Goal: Task Accomplishment & Management: Manage account settings

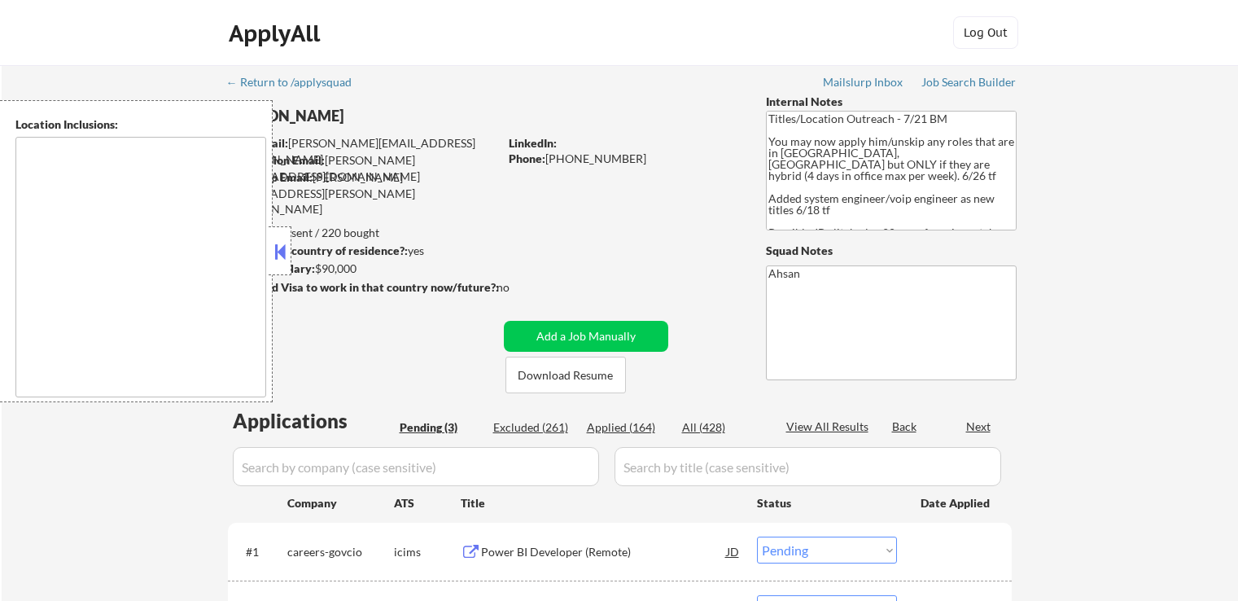
select select ""pending""
type textarea "[GEOGRAPHIC_DATA], [GEOGRAPHIC_DATA] [GEOGRAPHIC_DATA], [GEOGRAPHIC_DATA] [GEOG…"
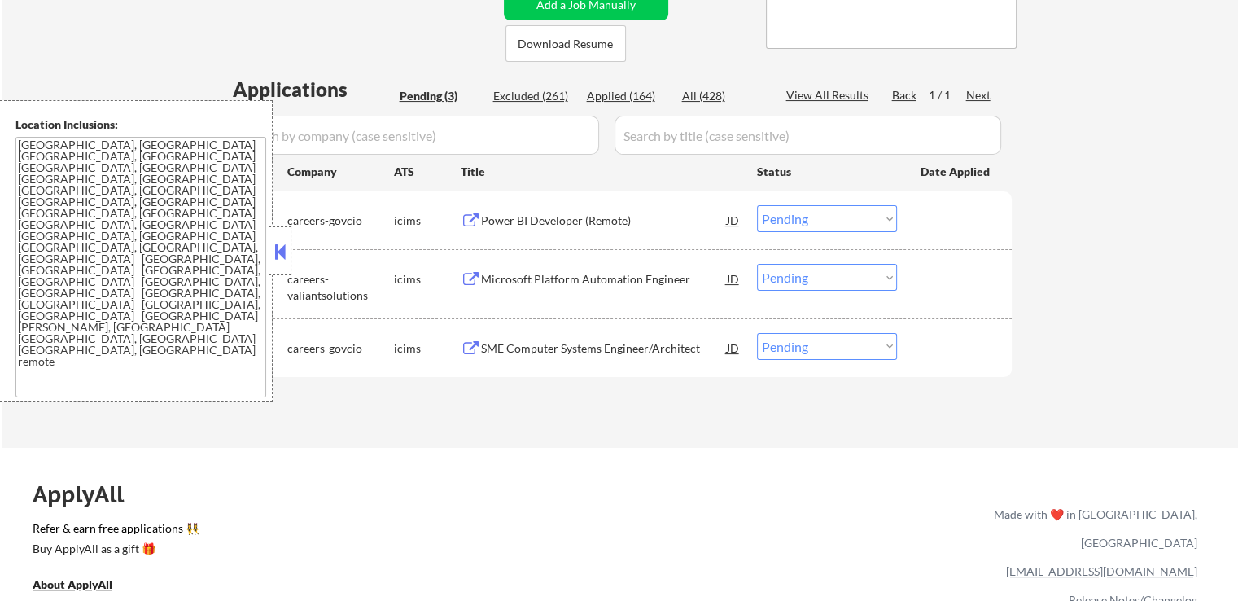
scroll to position [244, 0]
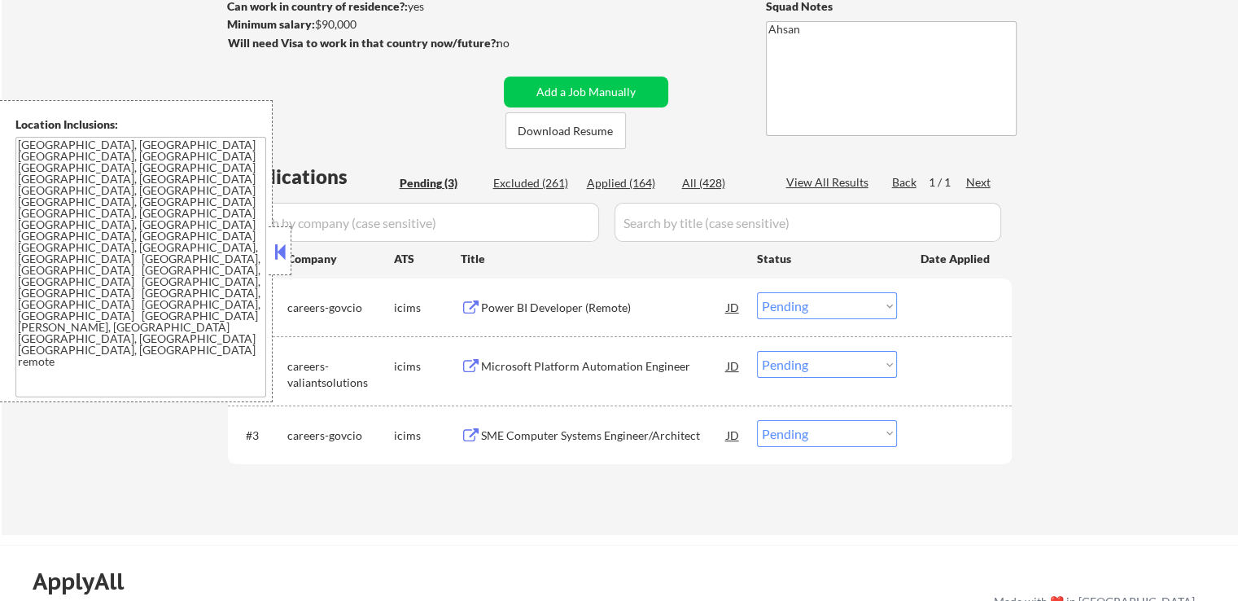
click at [616, 186] on div "Applied (164)" at bounding box center [627, 183] width 81 height 16
select select ""applied""
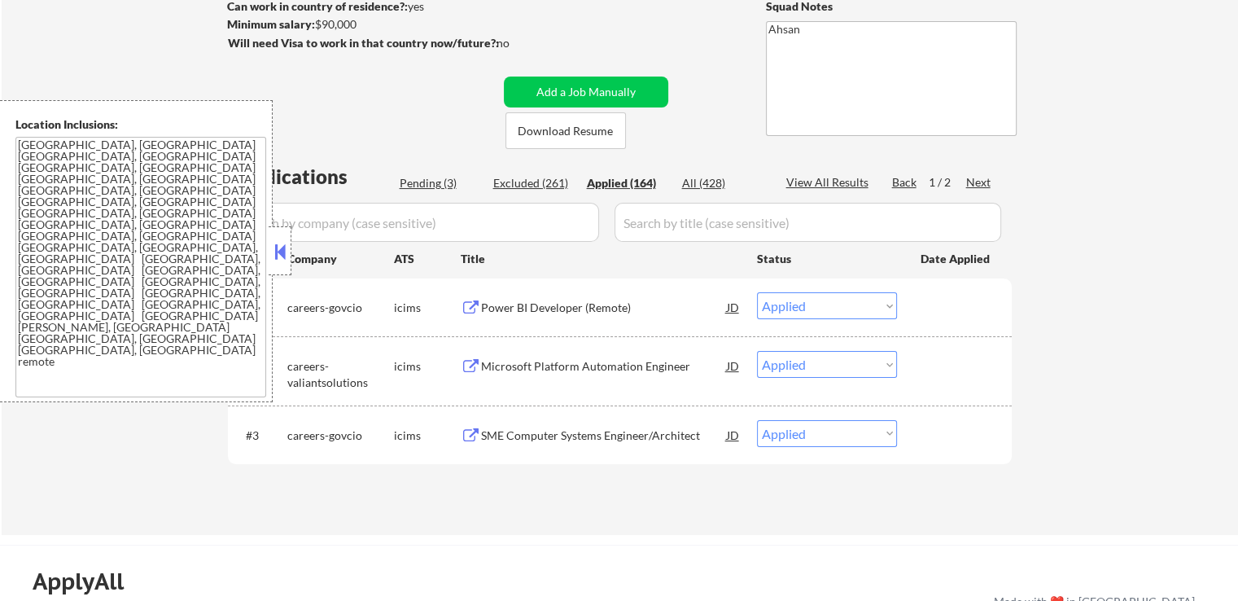
select select ""applied""
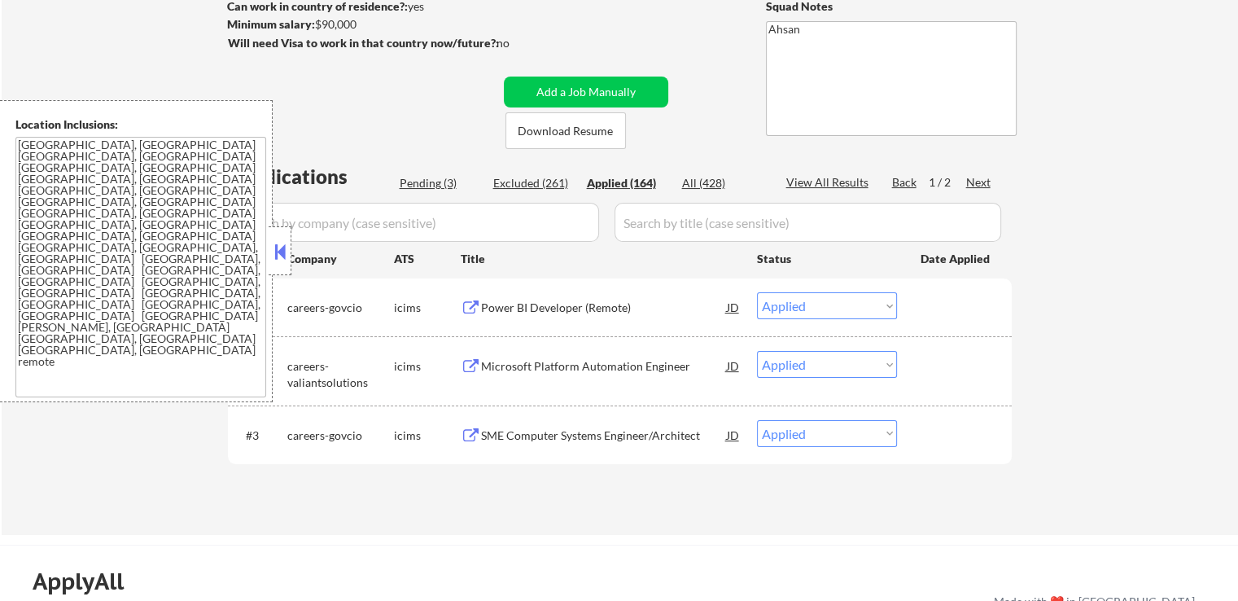
select select ""applied""
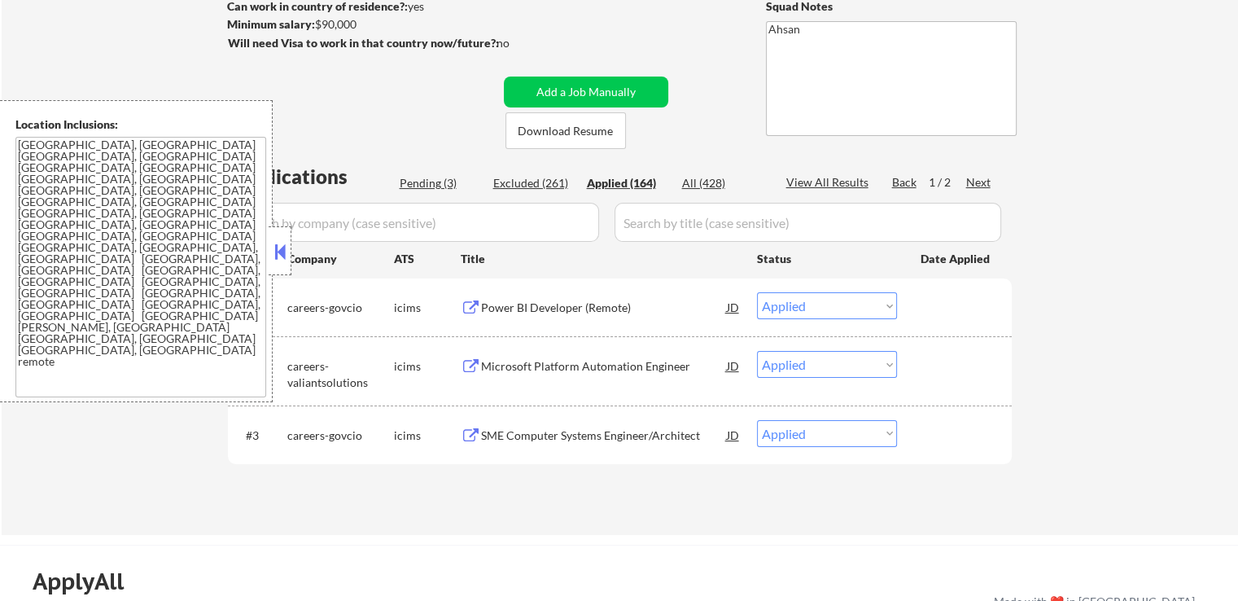
select select ""applied""
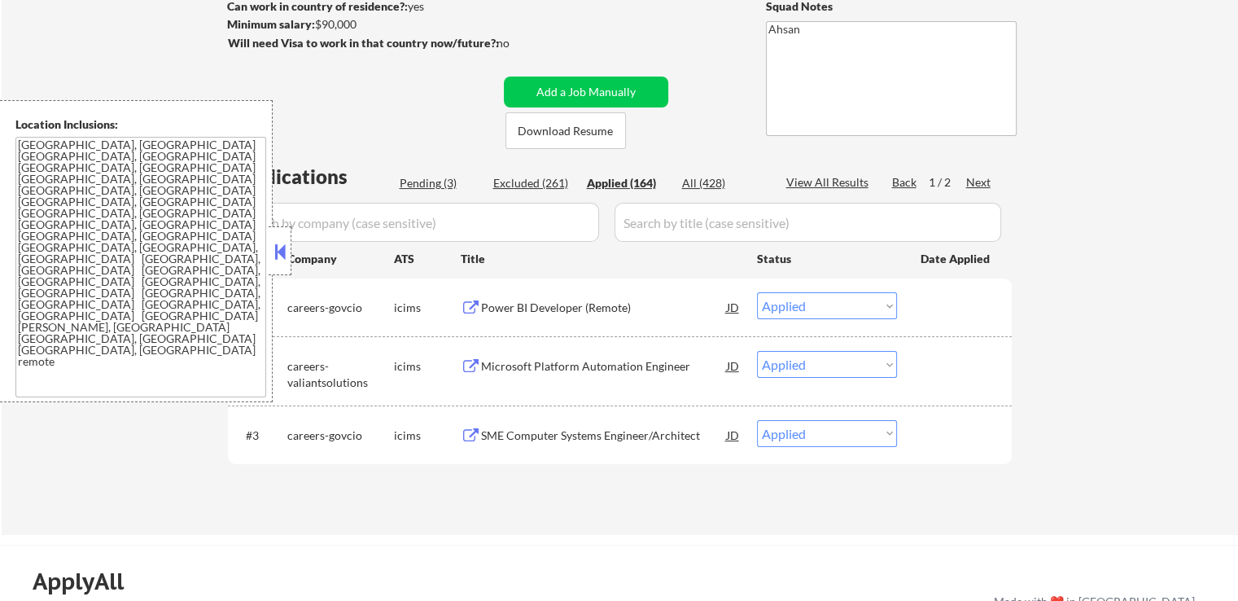
select select ""applied""
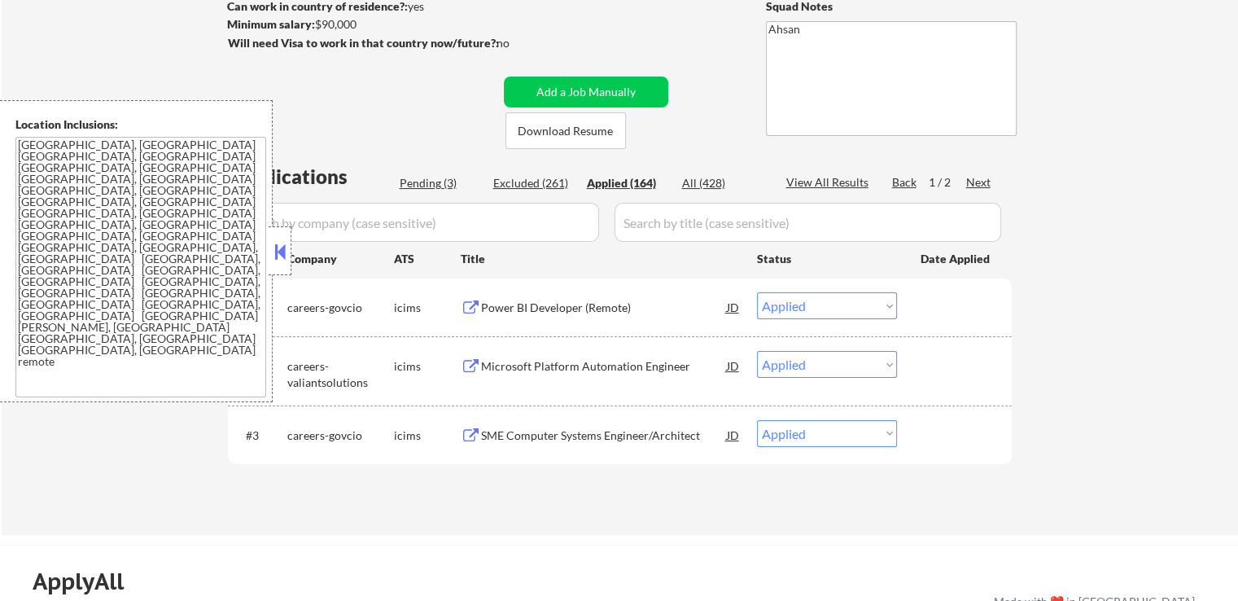
select select ""applied""
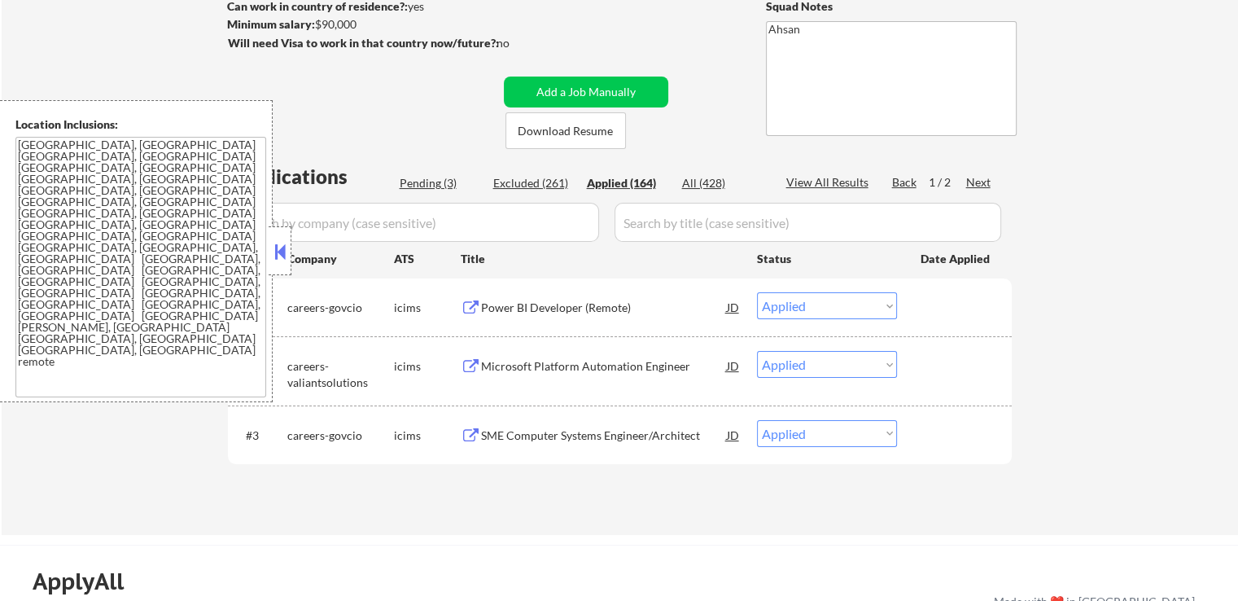
select select ""applied""
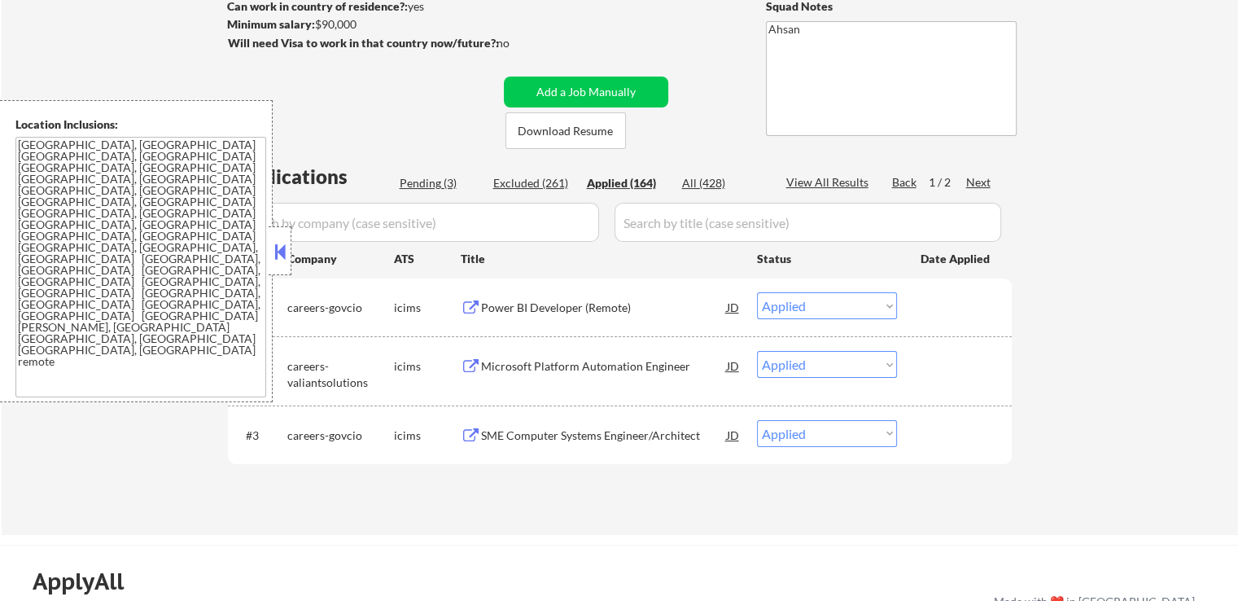
select select ""applied""
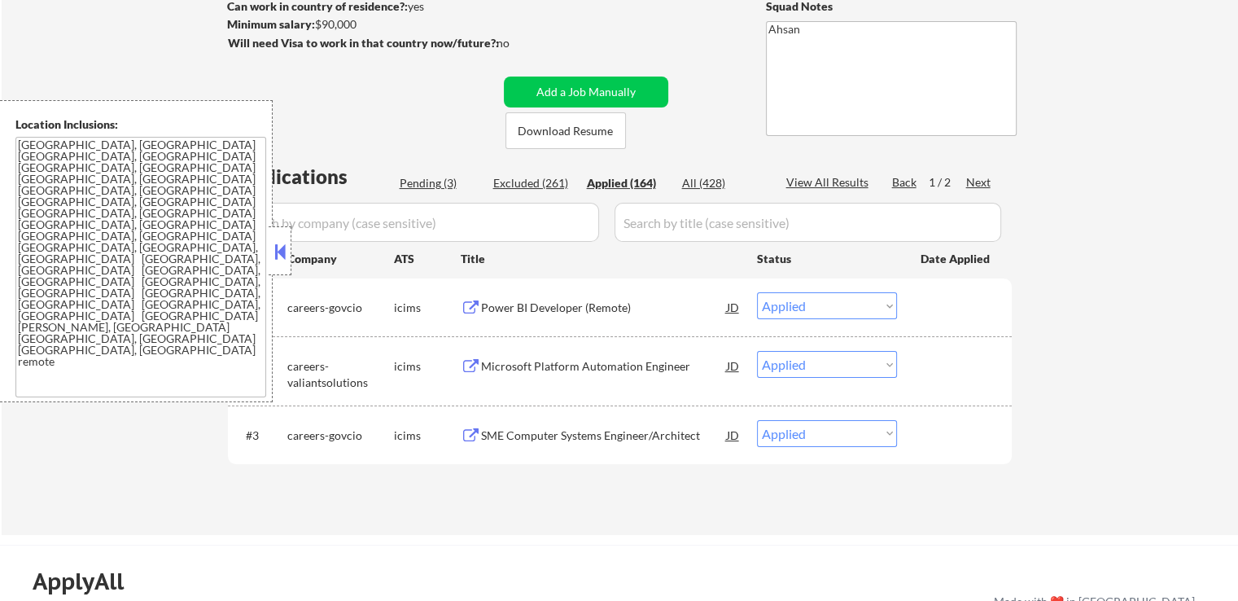
select select ""applied""
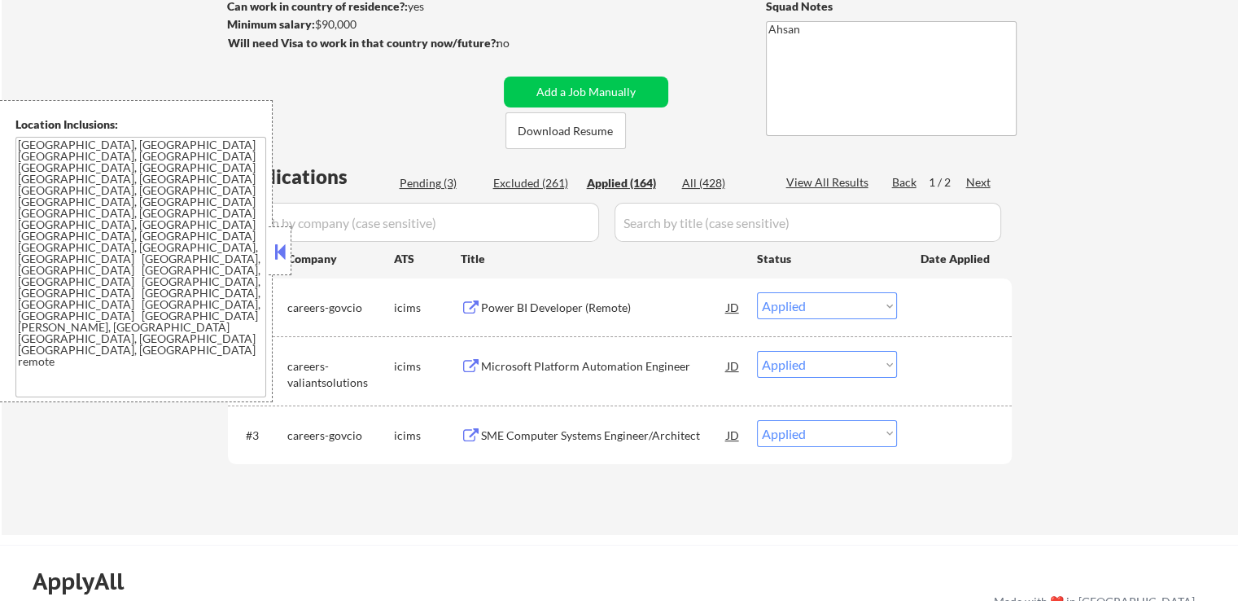
select select ""applied""
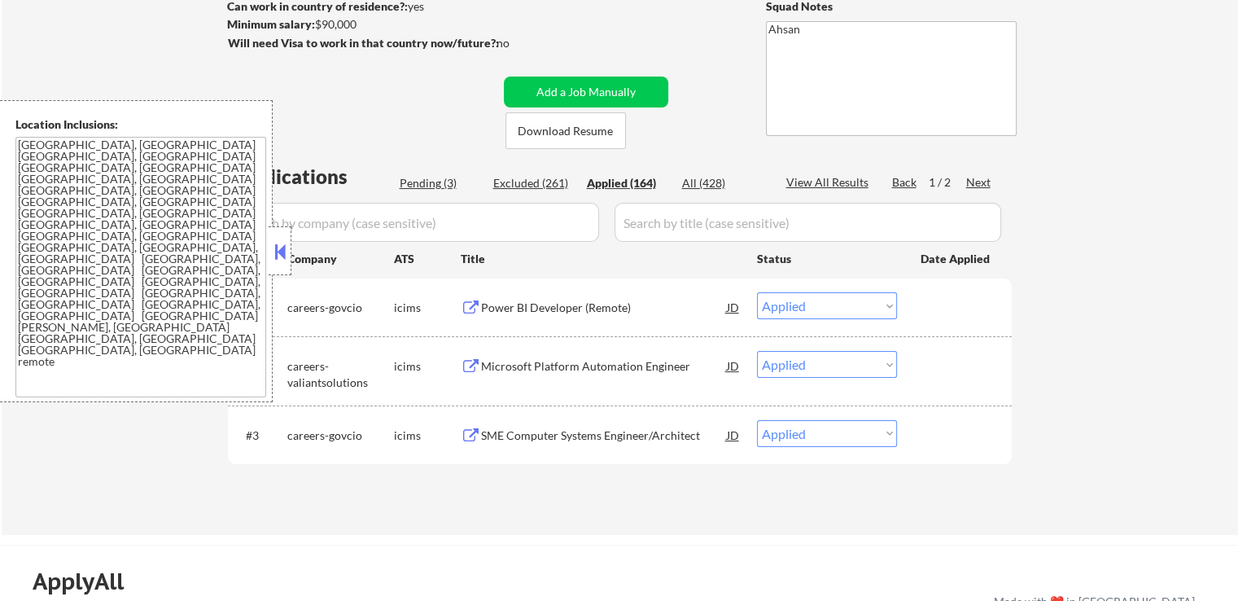
select select ""applied""
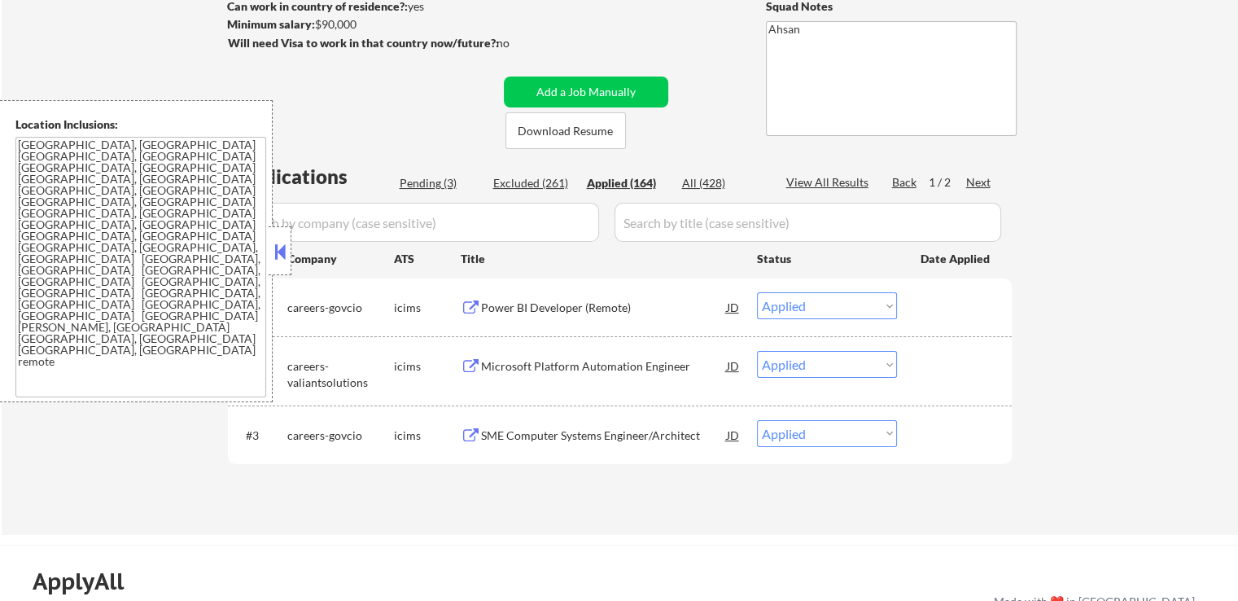
select select ""applied""
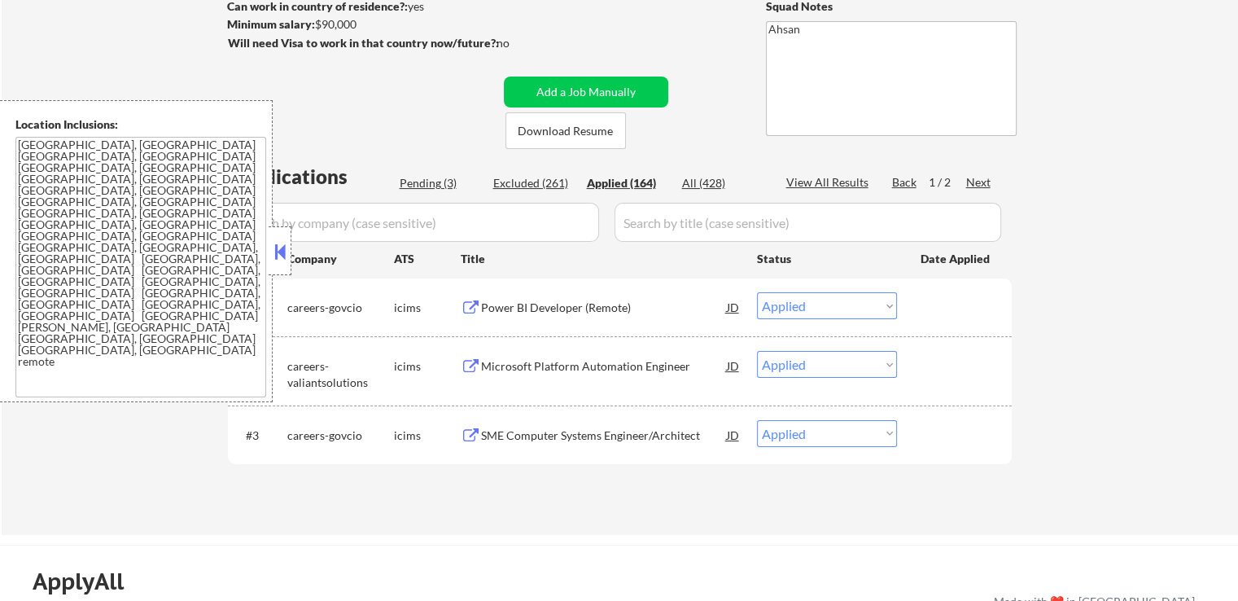
select select ""applied""
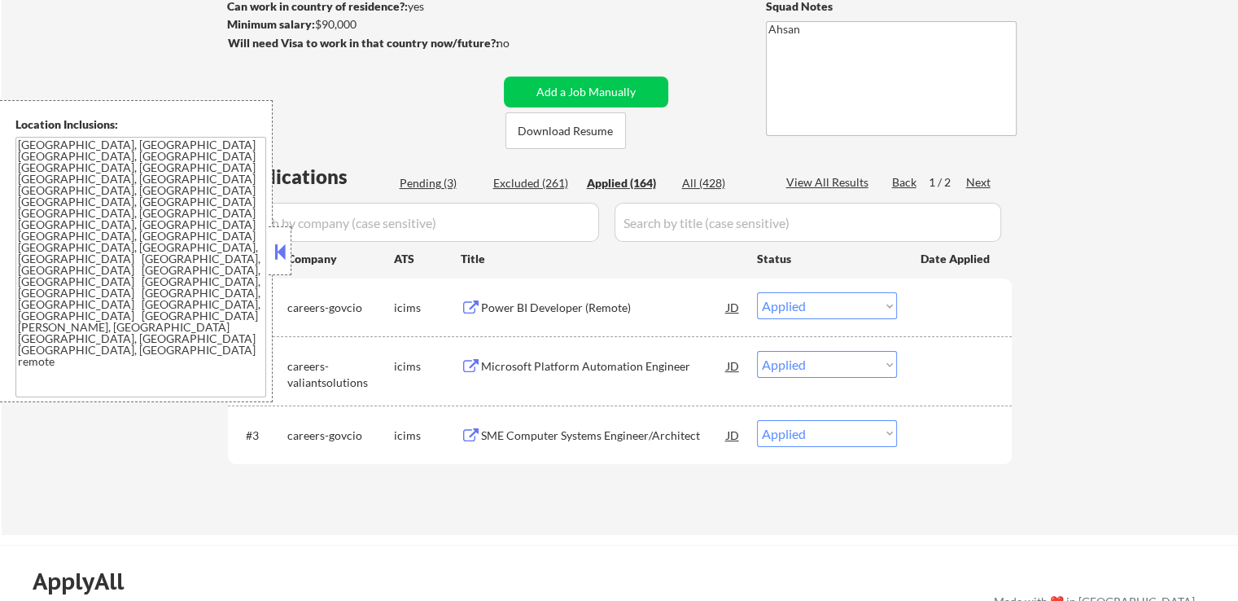
select select ""applied""
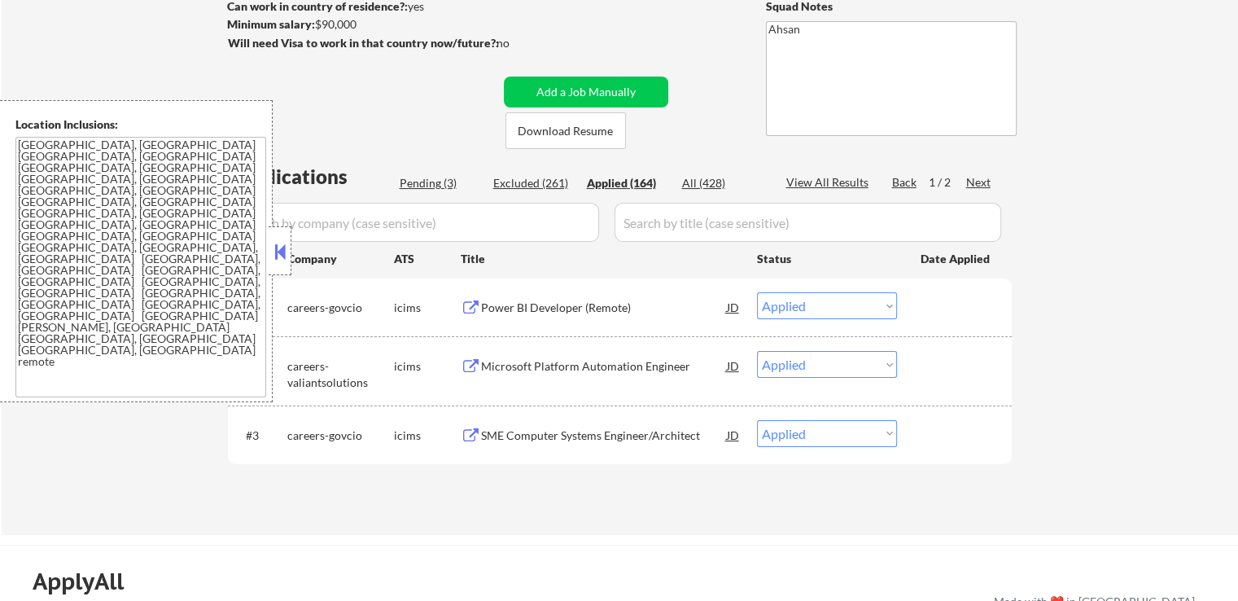
select select ""applied""
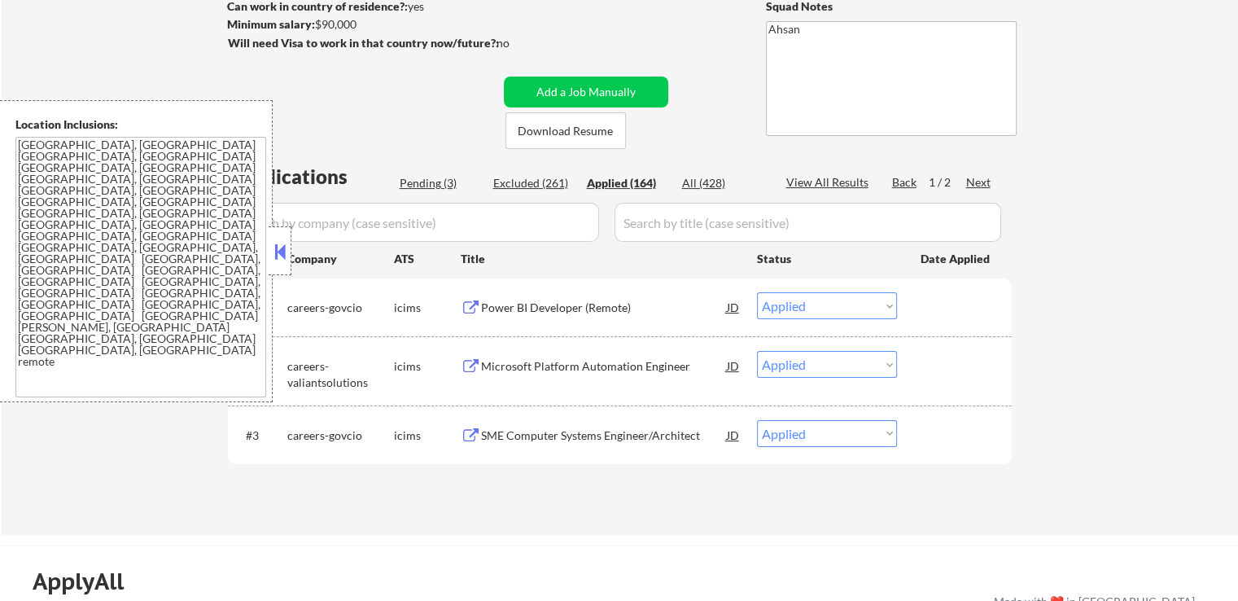
select select ""applied""
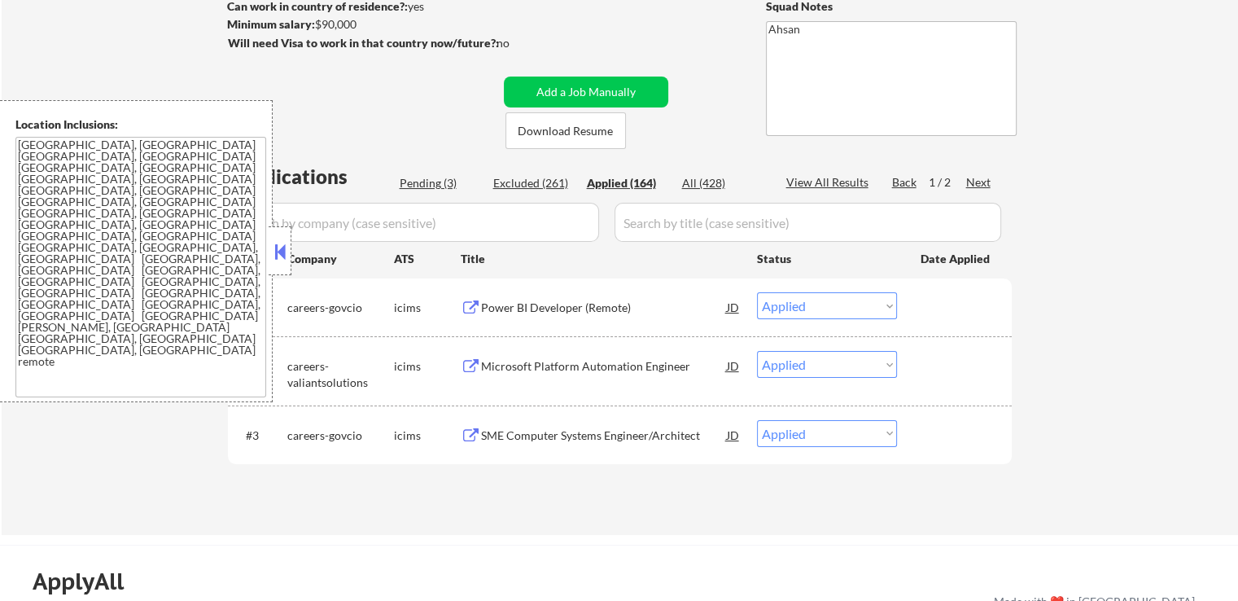
select select ""applied""
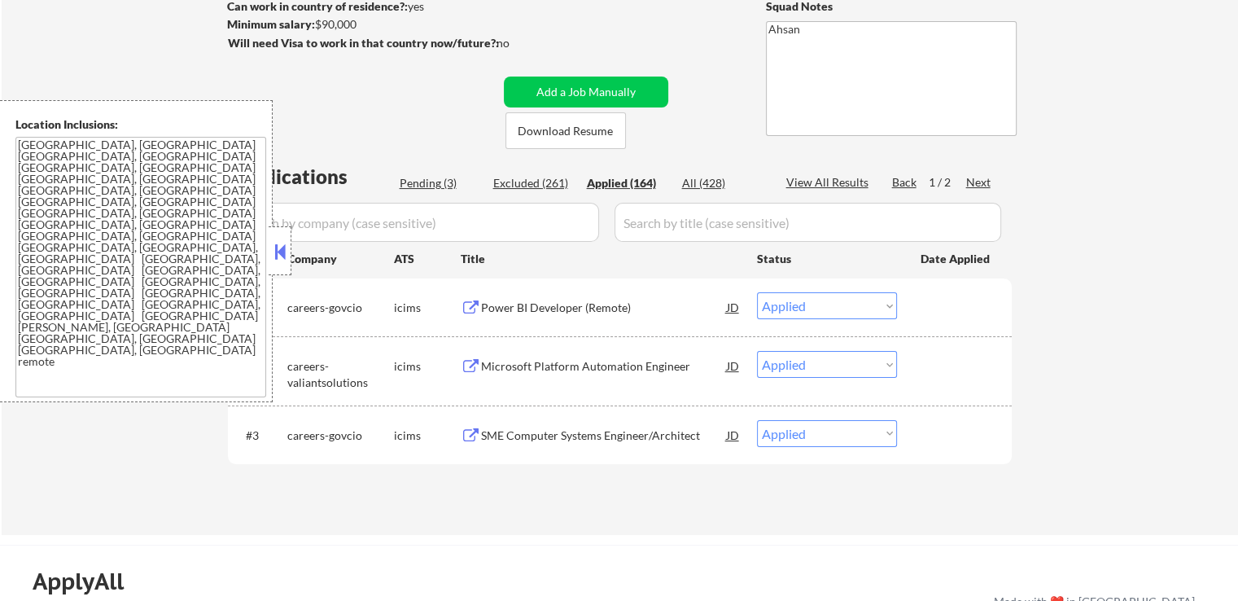
select select ""applied""
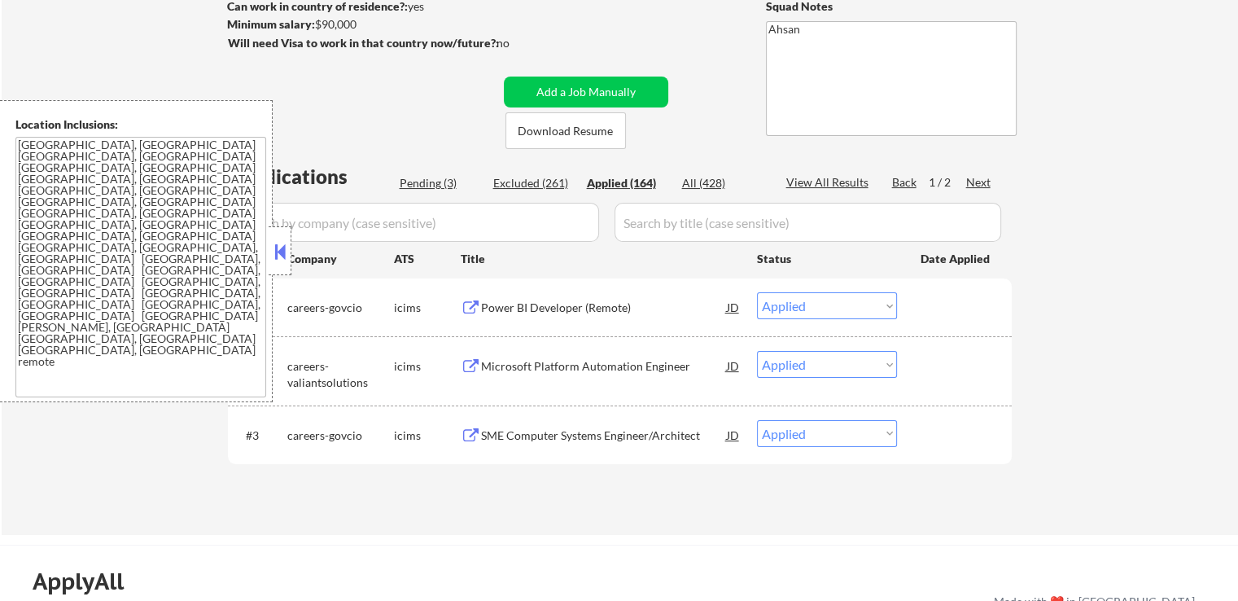
select select ""applied""
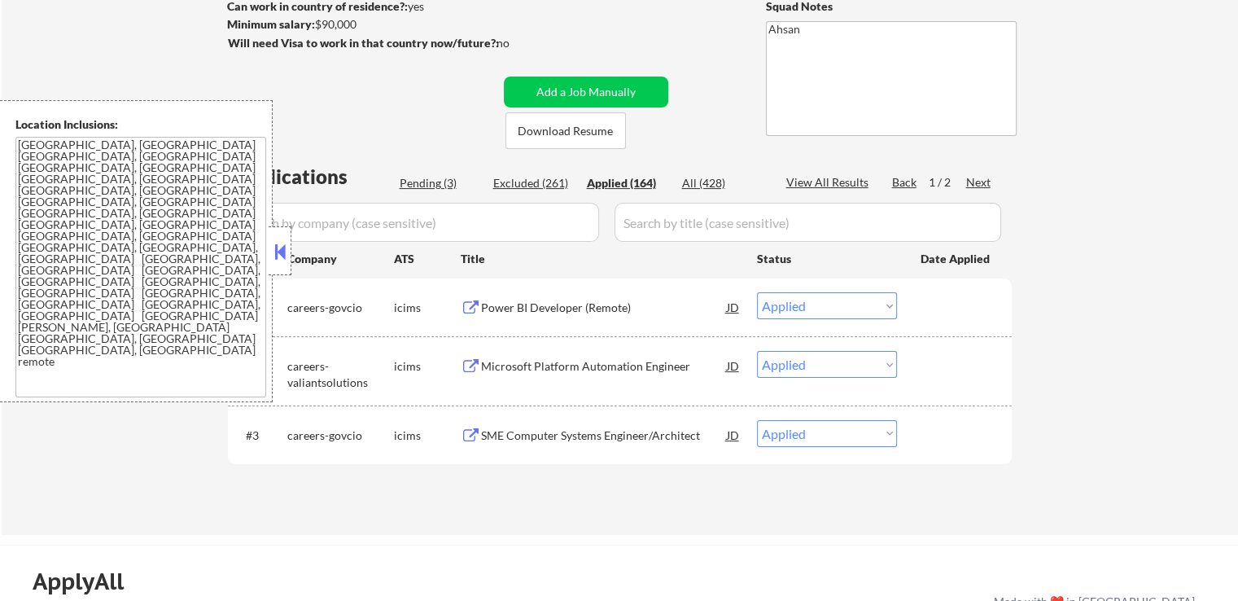
select select ""applied""
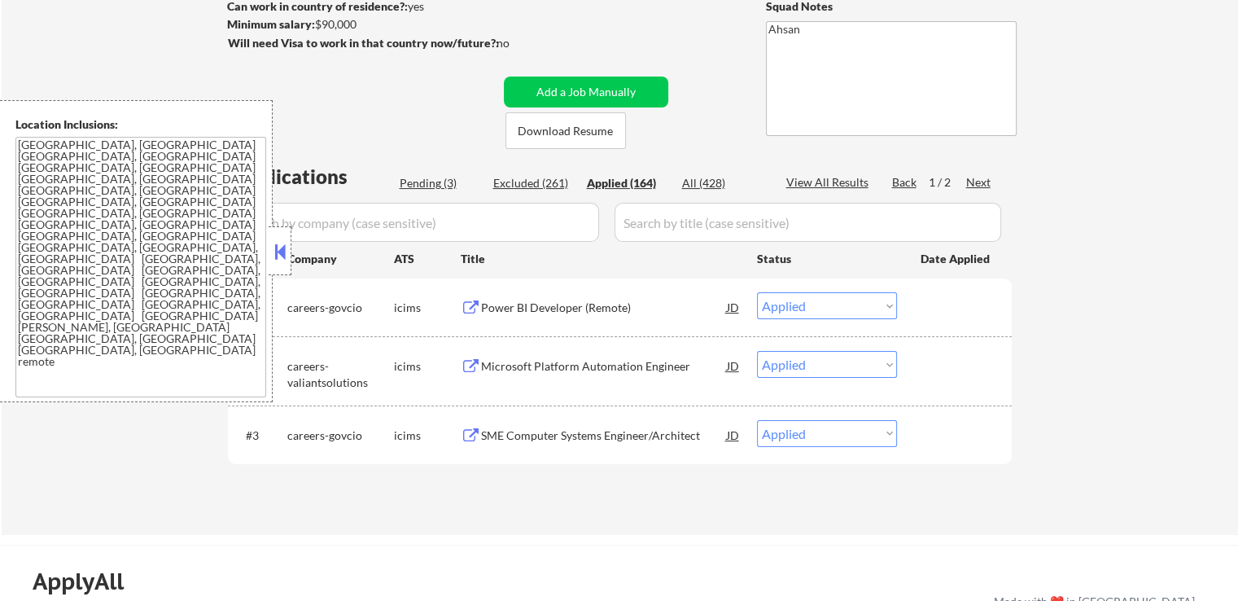
select select ""applied""
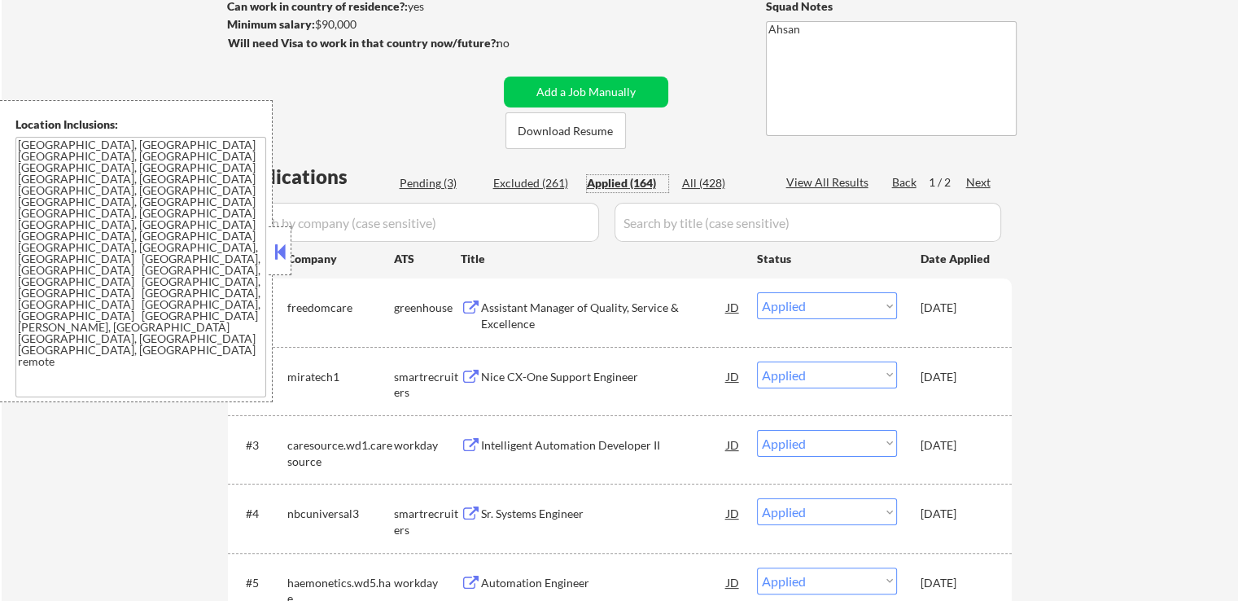
click at [599, 379] on div "Nice CX-One Support Engineer" at bounding box center [604, 377] width 246 height 16
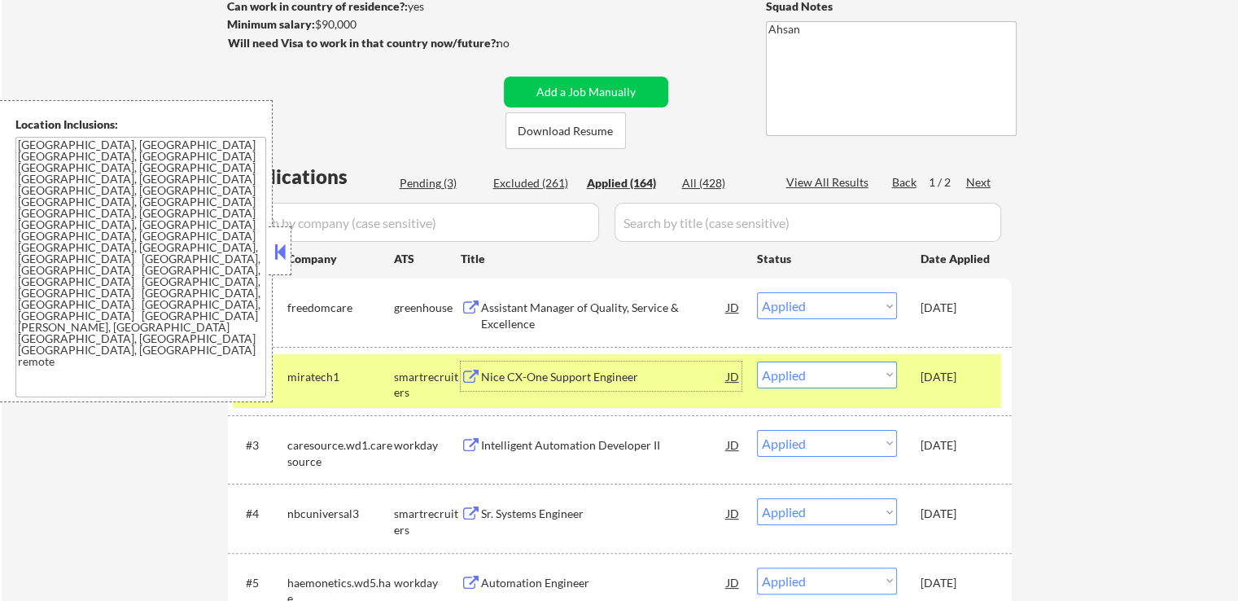
drag, startPoint x: 416, startPoint y: 183, endPoint x: 368, endPoint y: 43, distance: 148.0
click at [417, 183] on div "Pending (3)" at bounding box center [440, 183] width 81 height 16
select select ""pending""
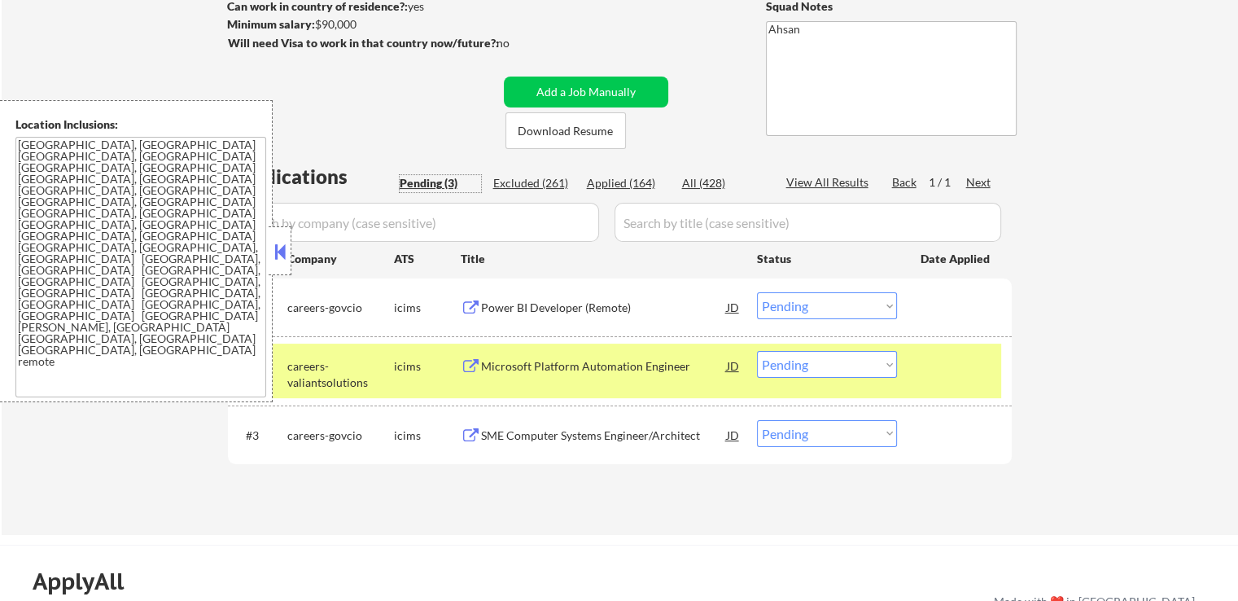
click at [602, 300] on div "Power BI Developer (Remote)" at bounding box center [604, 308] width 246 height 16
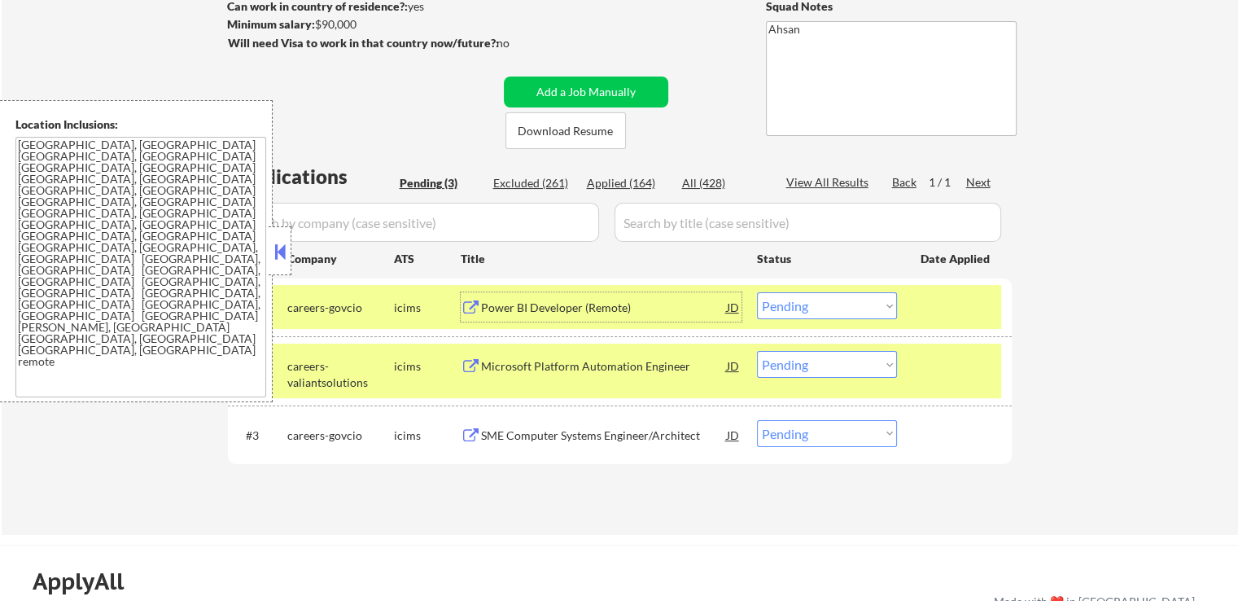
click at [655, 372] on div "Microsoft Platform Automation Engineer" at bounding box center [604, 366] width 246 height 16
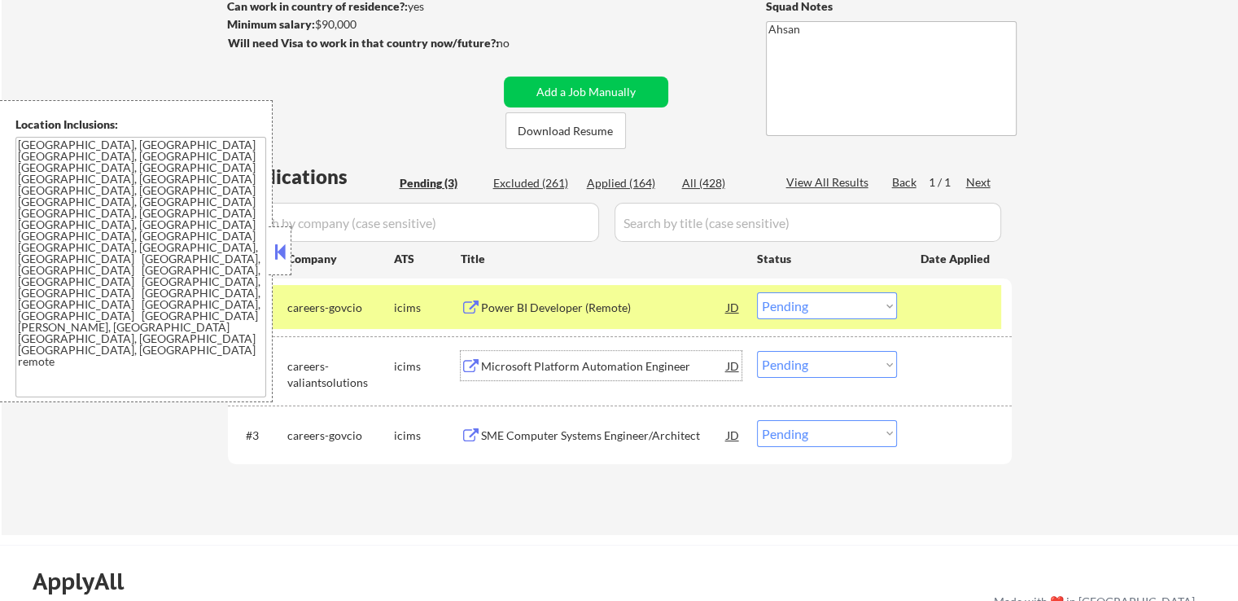
drag, startPoint x: 821, startPoint y: 304, endPoint x: 821, endPoint y: 318, distance: 13.8
click at [821, 304] on select "Choose an option... Pending Applied Excluded (Questions) Excluded (Expired) Exc…" at bounding box center [827, 305] width 140 height 27
click at [757, 292] on select "Choose an option... Pending Applied Excluded (Questions) Excluded (Expired) Exc…" at bounding box center [827, 305] width 140 height 27
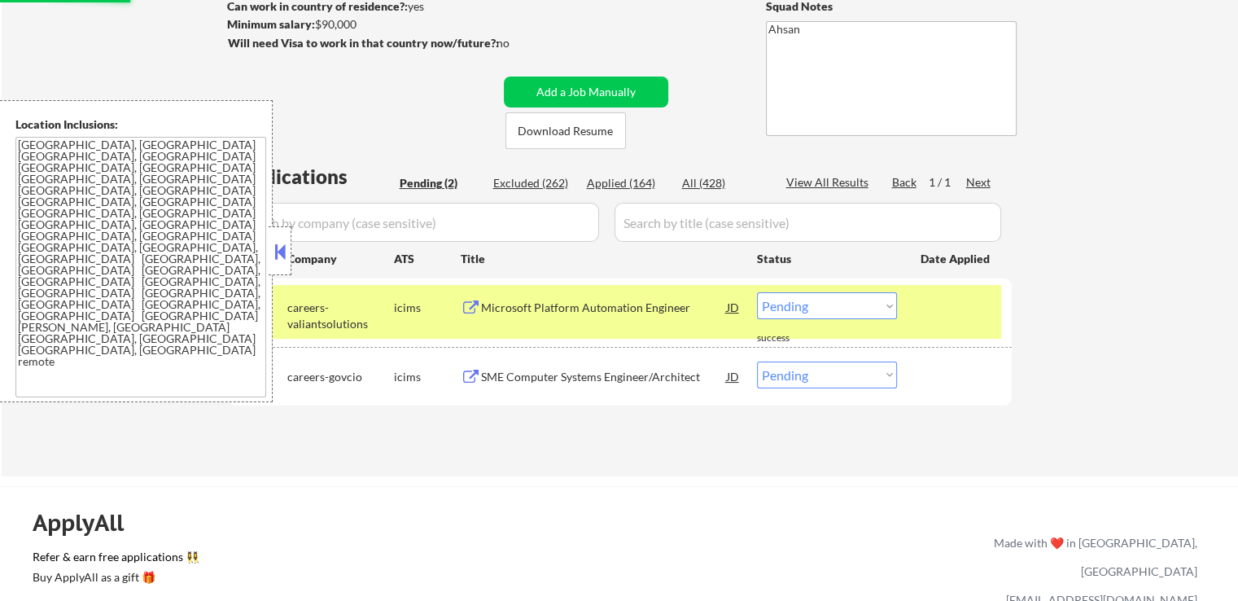
drag, startPoint x: 827, startPoint y: 302, endPoint x: 826, endPoint y: 316, distance: 13.9
click at [826, 314] on select "Choose an option... Pending Applied Excluded (Questions) Excluded (Expired) Exc…" at bounding box center [827, 305] width 140 height 27
select select ""excluded__expired_""
click at [757, 292] on select "Choose an option... Pending Applied Excluded (Questions) Excluded (Expired) Exc…" at bounding box center [827, 305] width 140 height 27
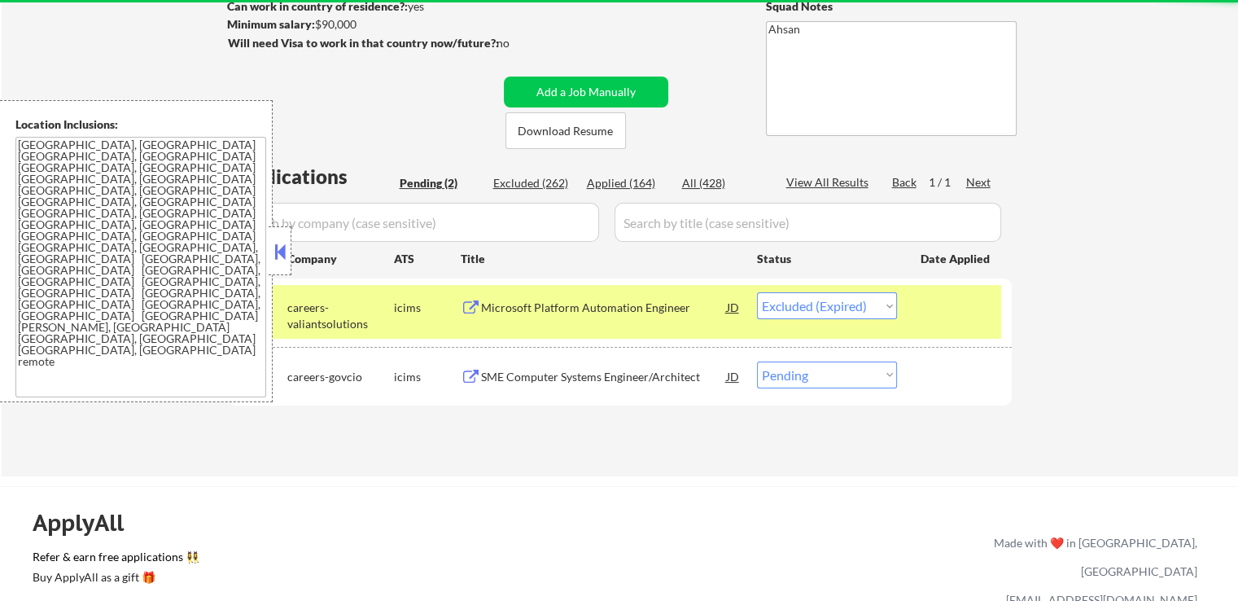
click at [676, 385] on div "SME Computer Systems Engineer/Architect" at bounding box center [604, 375] width 246 height 29
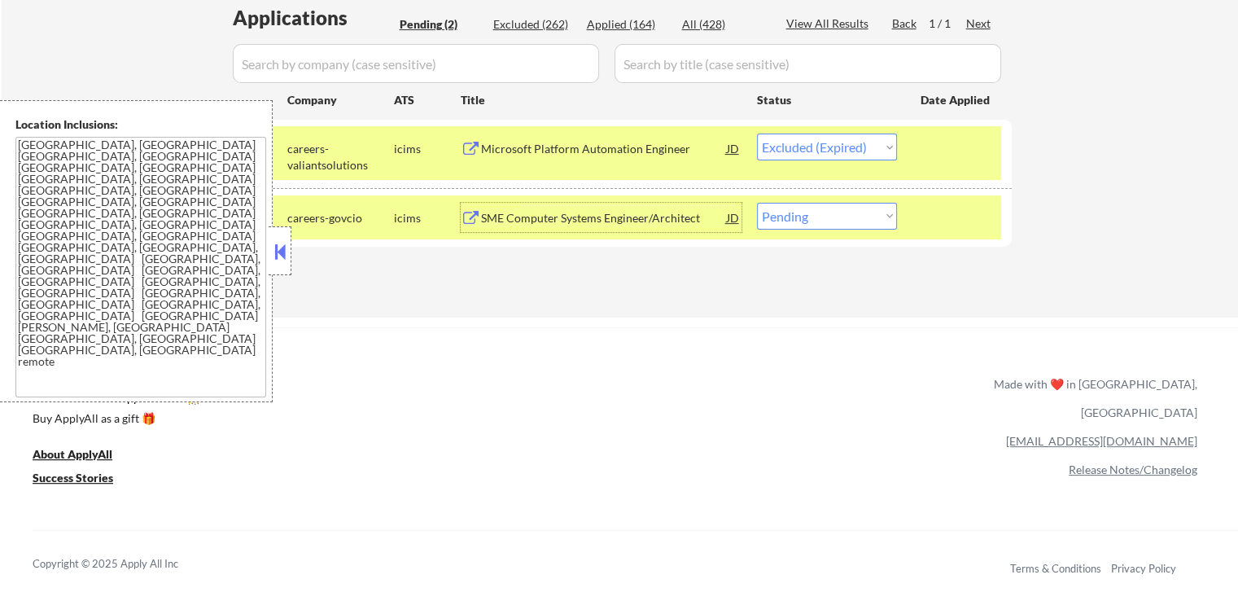
scroll to position [407, 0]
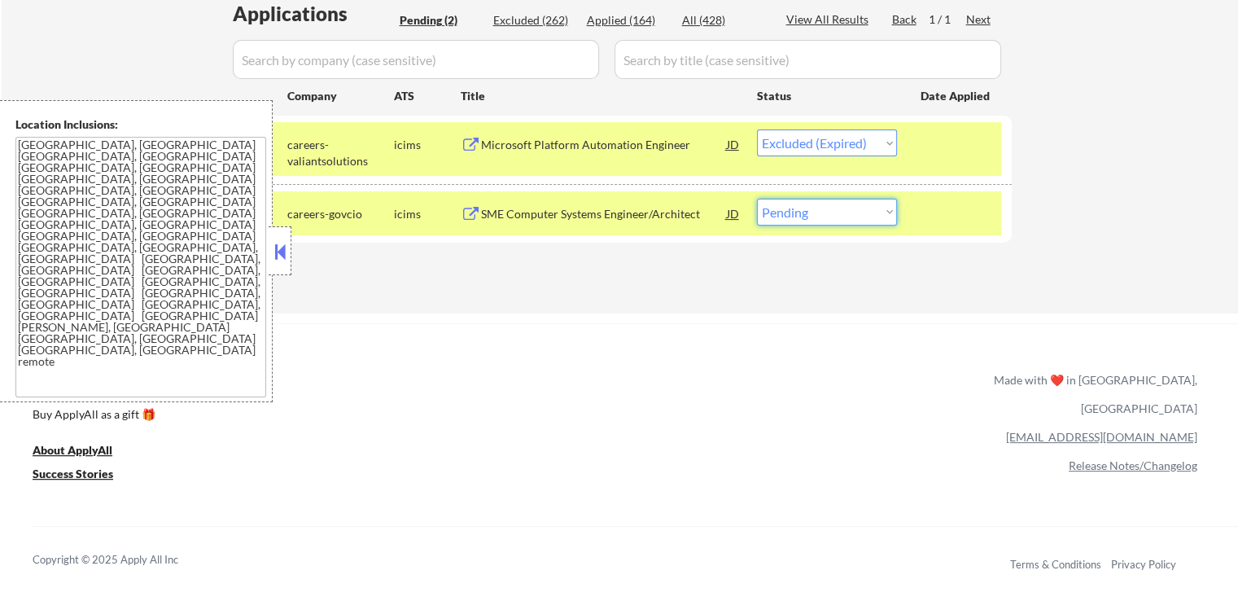
click at [789, 208] on select "Choose an option... Pending Applied Excluded (Questions) Excluded (Expired) Exc…" at bounding box center [827, 212] width 140 height 27
click at [811, 210] on select "Choose an option... Pending Applied Excluded (Questions) Excluded (Expired) Exc…" at bounding box center [827, 212] width 140 height 27
select select ""excluded__bad_match_""
click at [757, 199] on select "Choose an option... Pending Applied Excluded (Questions) Excluded (Expired) Exc…" at bounding box center [827, 212] width 140 height 27
click at [799, 337] on div "ApplyAll Refer & earn free applications 👯‍♀️ Buy ApplyAll as a gift 🎁 About App…" at bounding box center [619, 464] width 1238 height 258
